Goal: Information Seeking & Learning: Learn about a topic

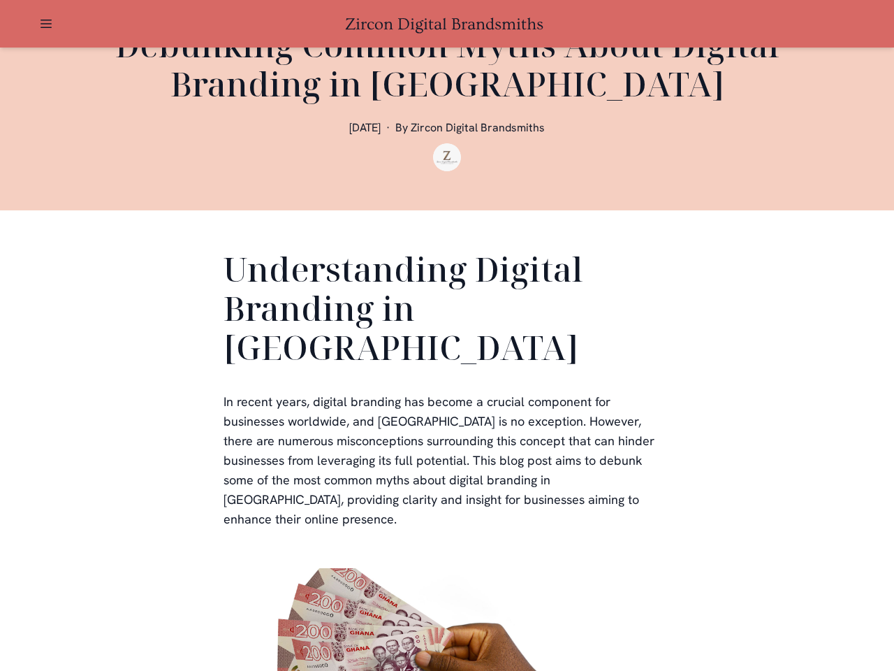
scroll to position [419, 0]
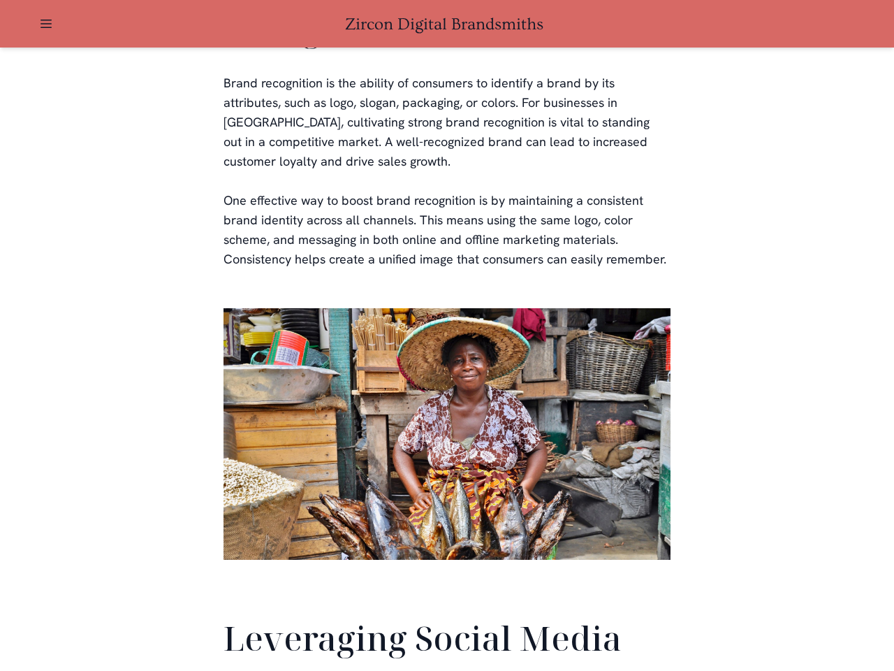
scroll to position [3290, 0]
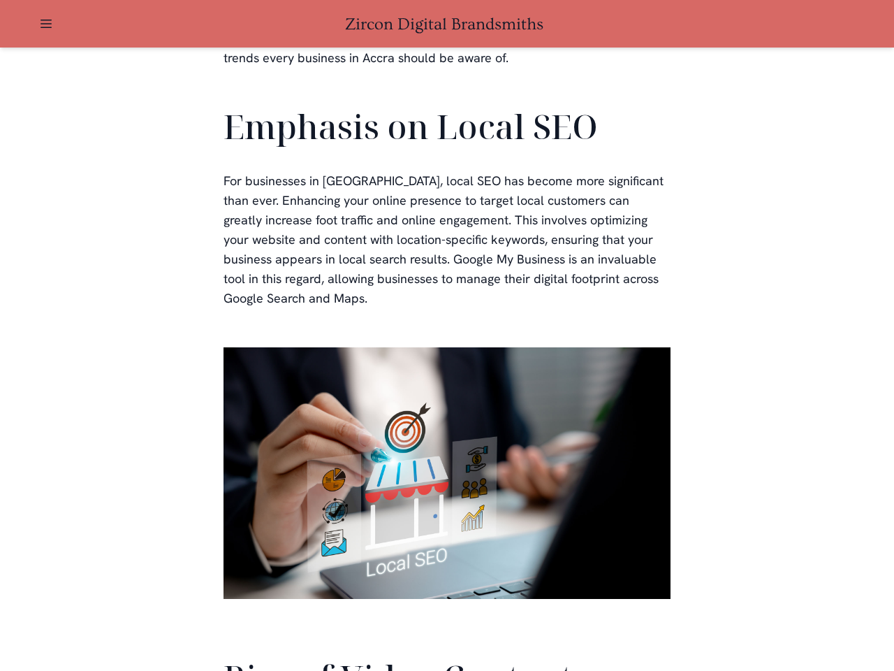
scroll to position [3153, 0]
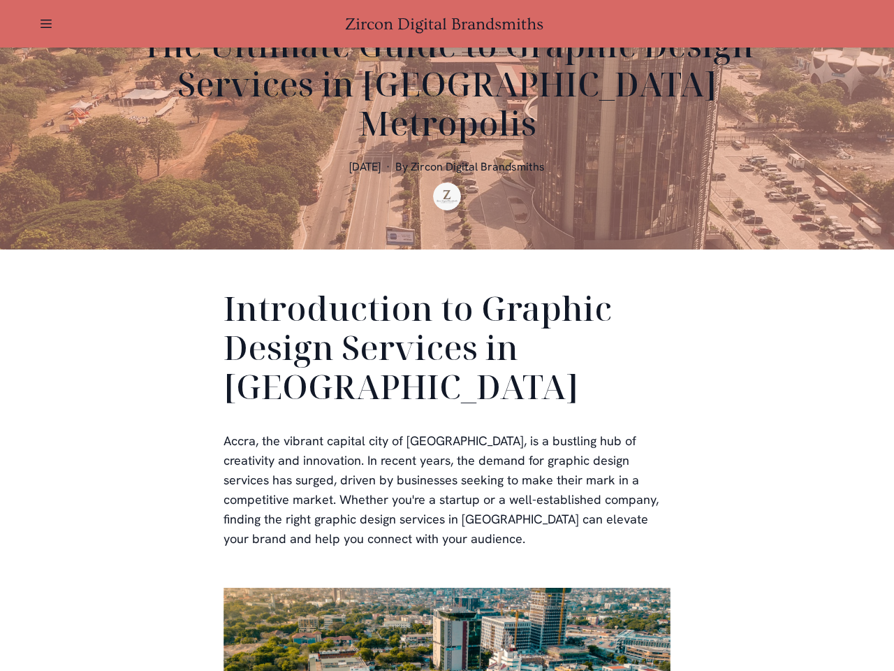
scroll to position [419, 0]
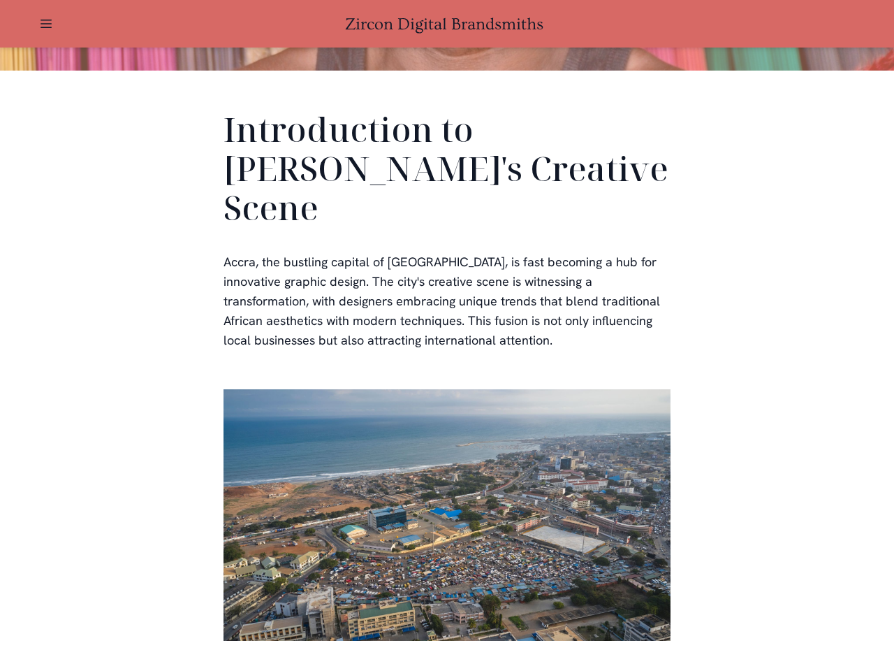
scroll to position [419, 0]
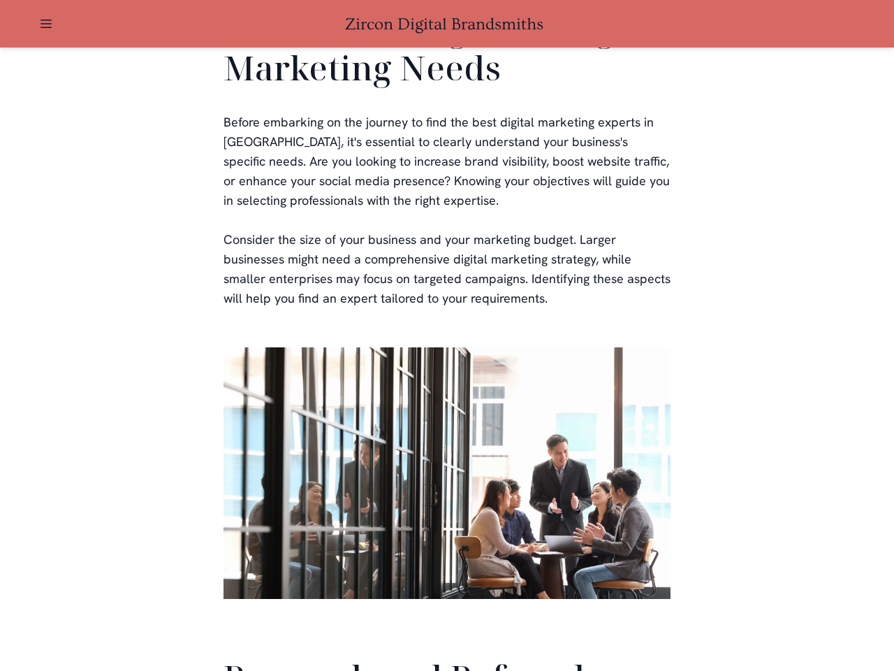
scroll to position [3326, 0]
